Goal: Find contact information: Find contact information

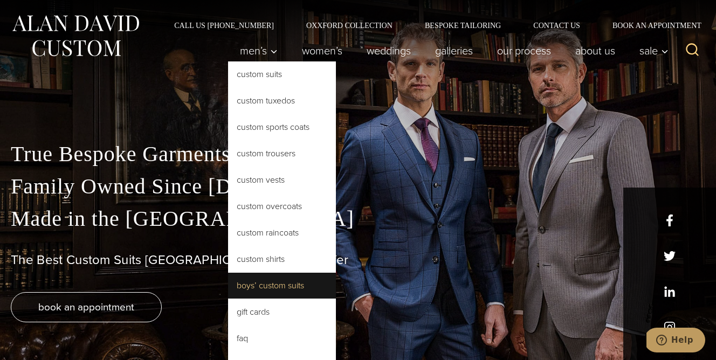
click at [293, 286] on link "Boys’ Custom Suits" at bounding box center [282, 286] width 108 height 26
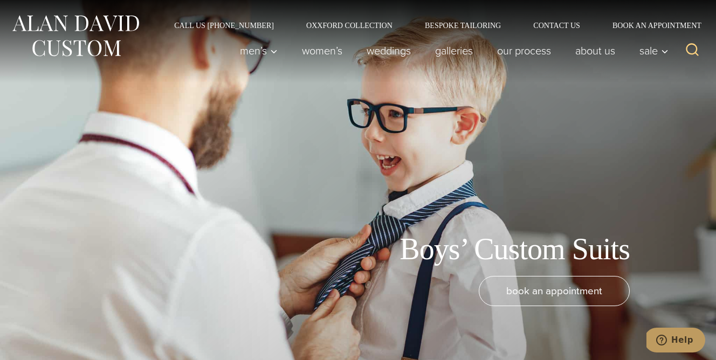
click at [92, 17] on img at bounding box center [75, 36] width 129 height 48
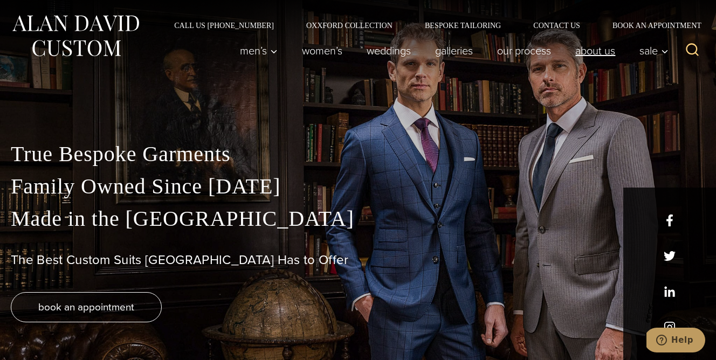
click at [593, 55] on link "About Us" at bounding box center [595, 51] width 64 height 22
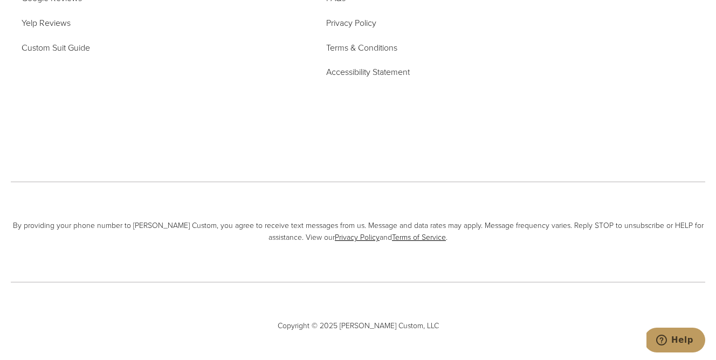
scroll to position [4482, 0]
click at [365, 232] on link "Privacy Policy" at bounding box center [357, 237] width 45 height 11
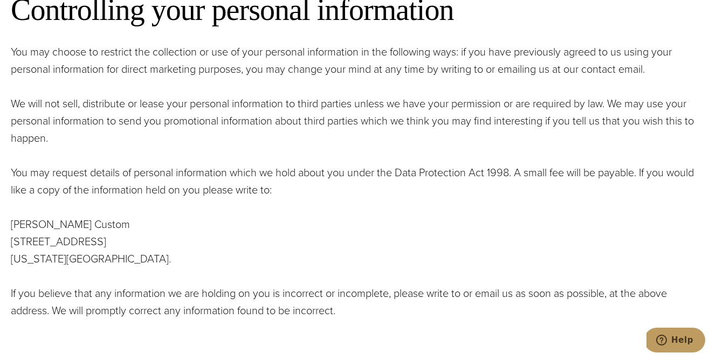
scroll to position [1292, 0]
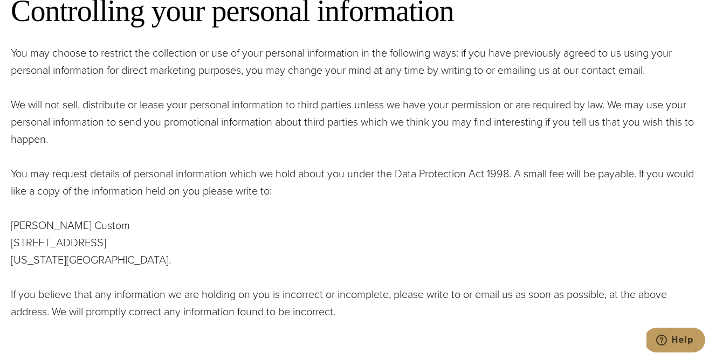
click at [109, 260] on p "[PERSON_NAME] Custom [STREET_ADDRESS][US_STATE]." at bounding box center [358, 243] width 694 height 52
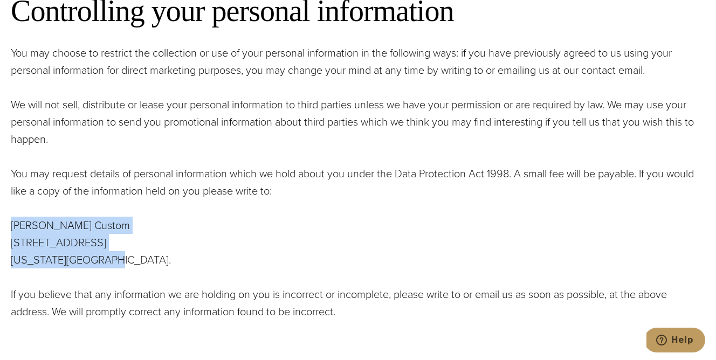
drag, startPoint x: 120, startPoint y: 262, endPoint x: 13, endPoint y: 227, distance: 112.3
click at [12, 227] on p "[PERSON_NAME] Custom [STREET_ADDRESS][US_STATE]." at bounding box center [358, 243] width 694 height 52
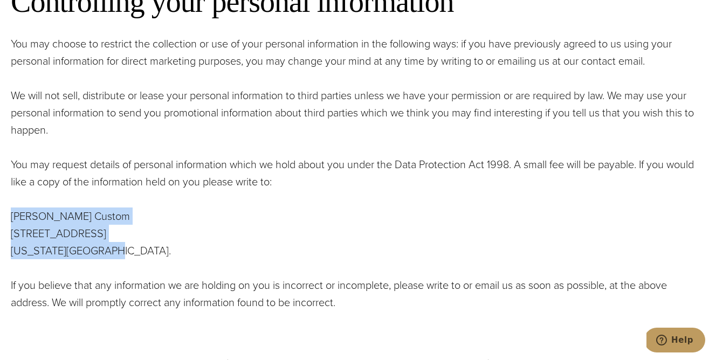
scroll to position [1297, 0]
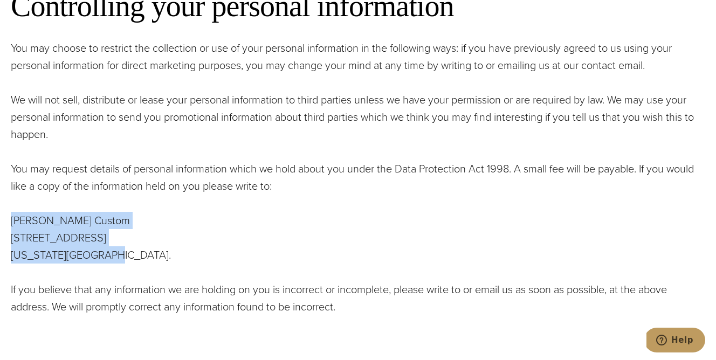
copy p "[PERSON_NAME] Custom [STREET_ADDRESS][US_STATE]."
